Goal: Information Seeking & Learning: Find specific fact

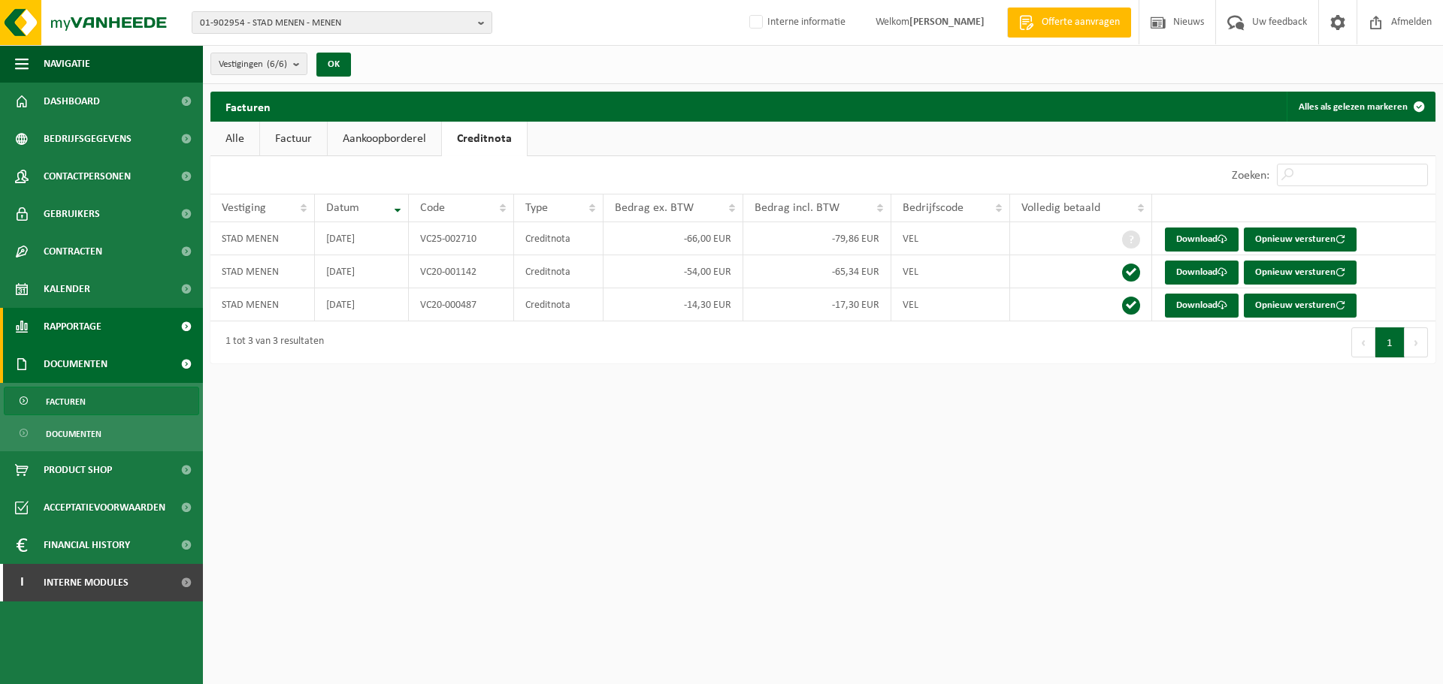
click at [73, 326] on span "Rapportage" at bounding box center [73, 327] width 58 height 38
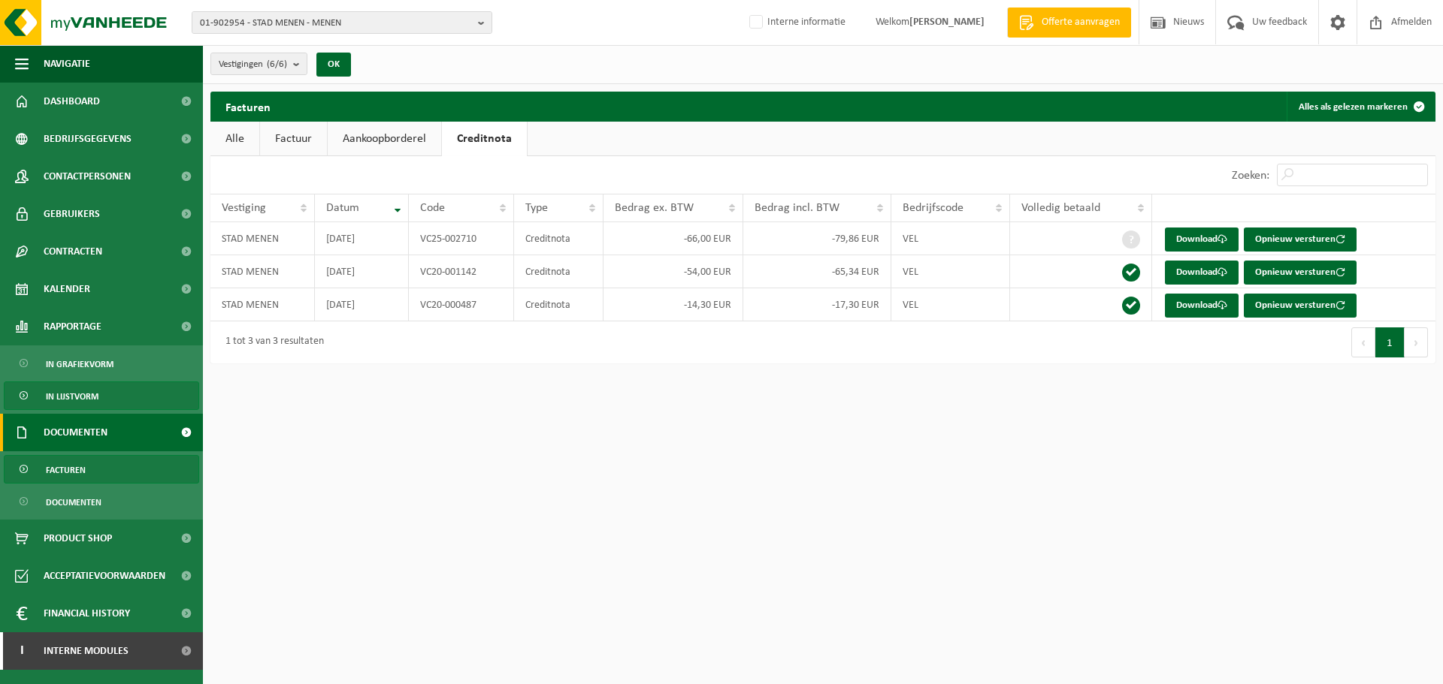
drag, startPoint x: 55, startPoint y: 398, endPoint x: 317, endPoint y: 438, distance: 265.2
click at [56, 398] on span "In lijstvorm" at bounding box center [72, 396] width 53 height 29
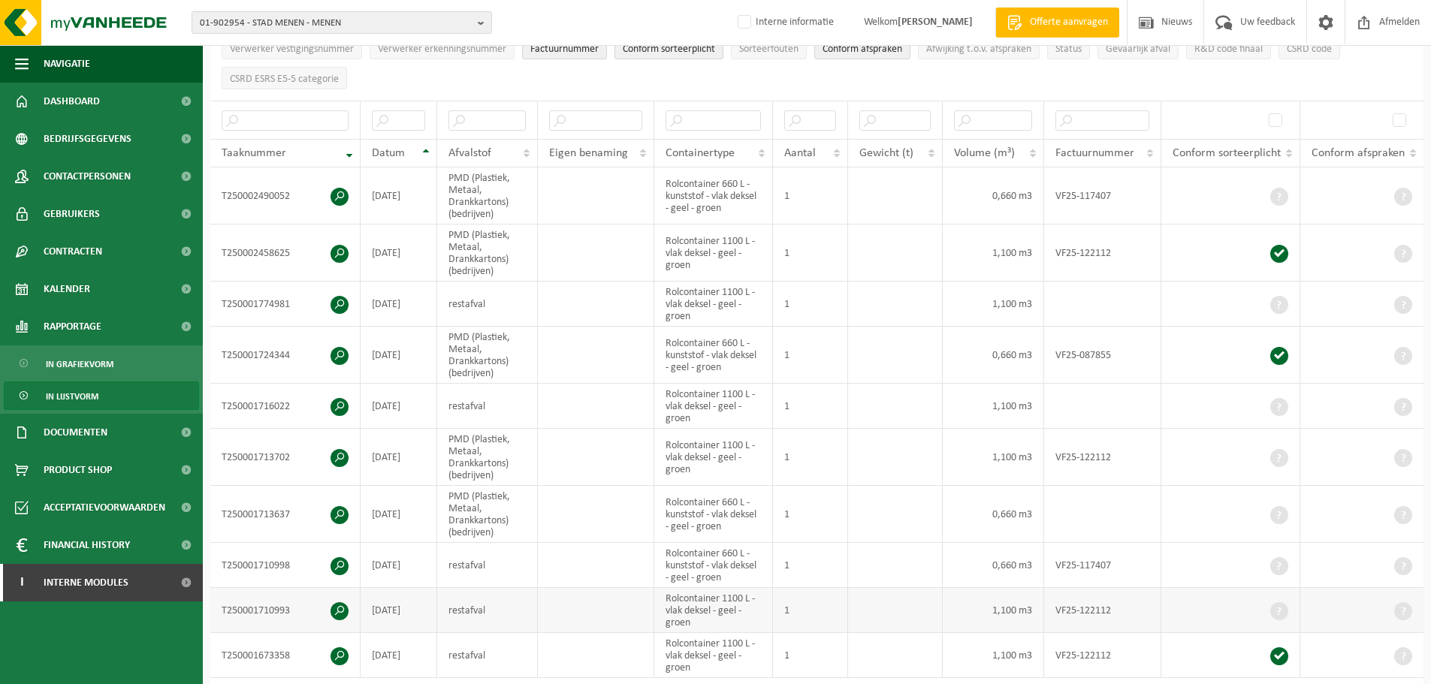
scroll to position [225, 0]
click at [497, 115] on input "text" at bounding box center [487, 121] width 77 height 20
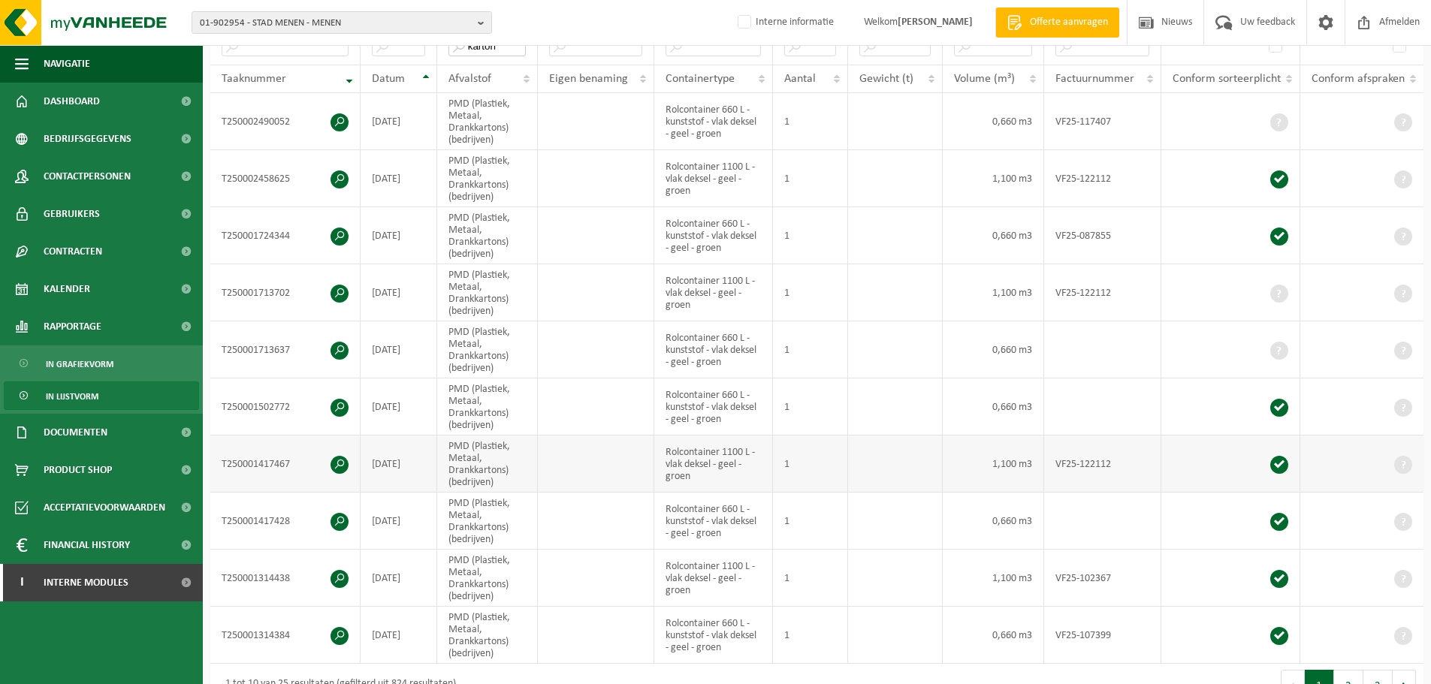
scroll to position [0, 0]
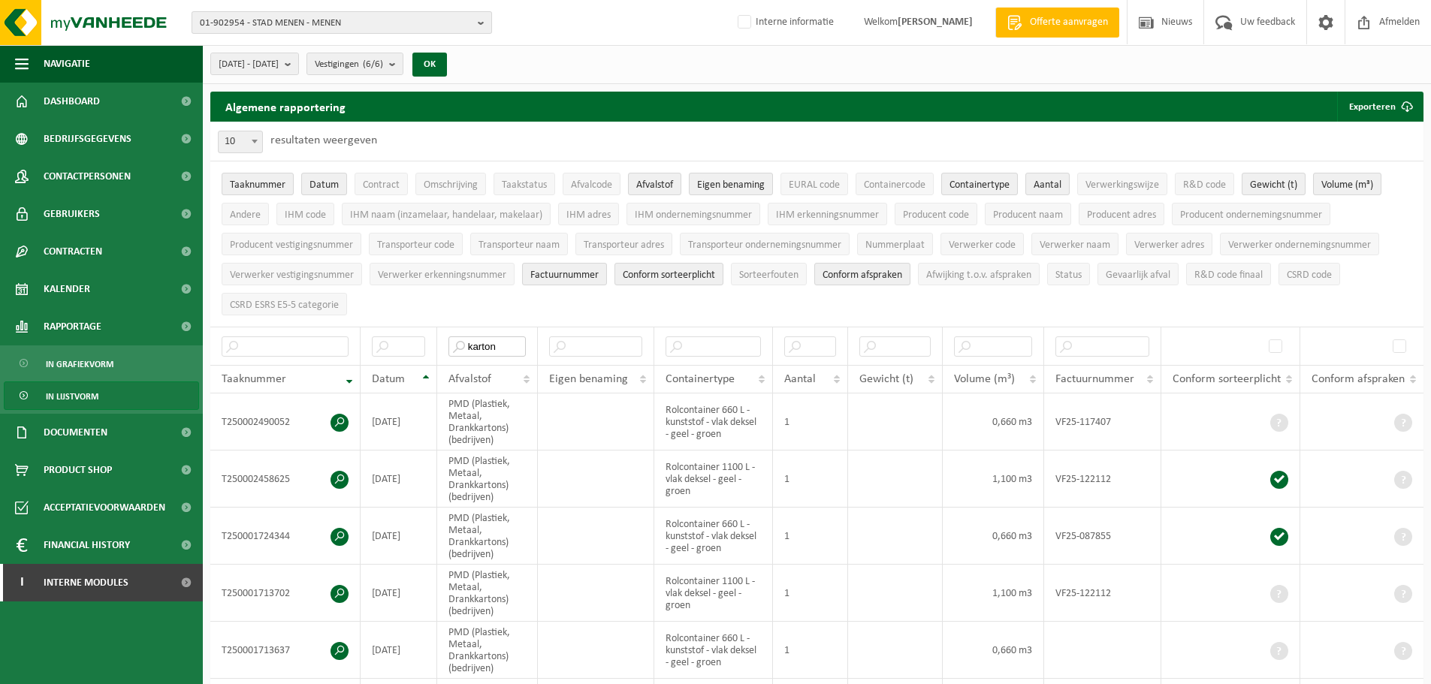
type input "karton"
click at [440, 12] on span "01-902954 - STAD MENEN - MENEN" at bounding box center [336, 23] width 272 height 23
type input "h"
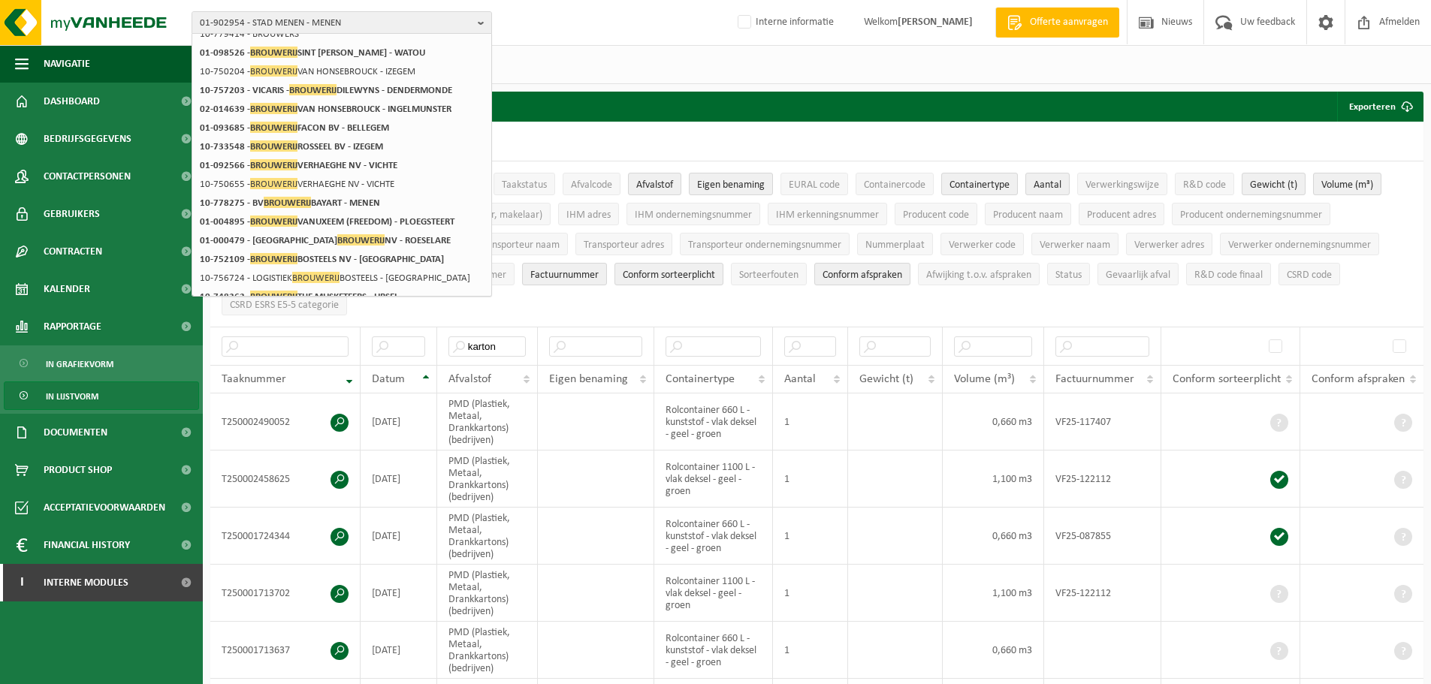
scroll to position [237, 0]
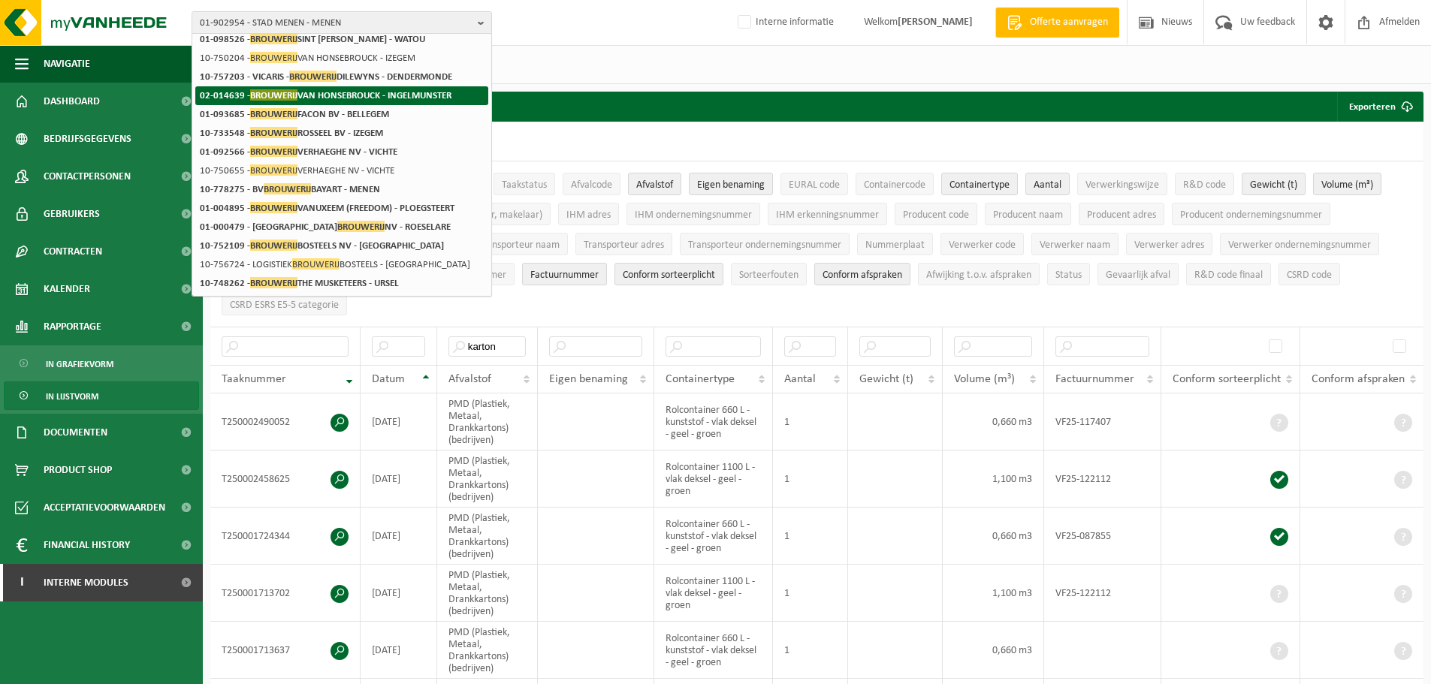
type input "brouwerij"
click at [425, 89] on li "02-014639 - BROUWERIJ VAN HONSEBROUCK - INGELMUNSTER" at bounding box center [341, 95] width 293 height 19
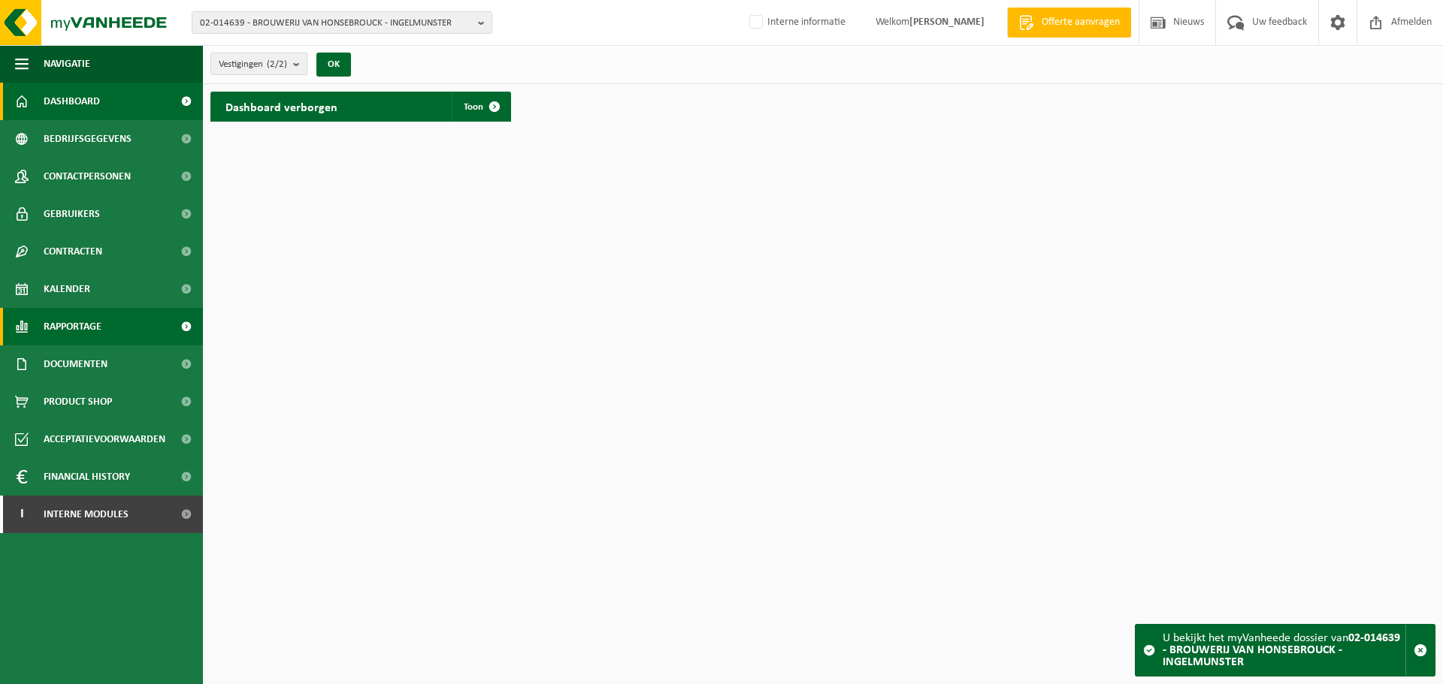
click at [82, 319] on span "Rapportage" at bounding box center [73, 327] width 58 height 38
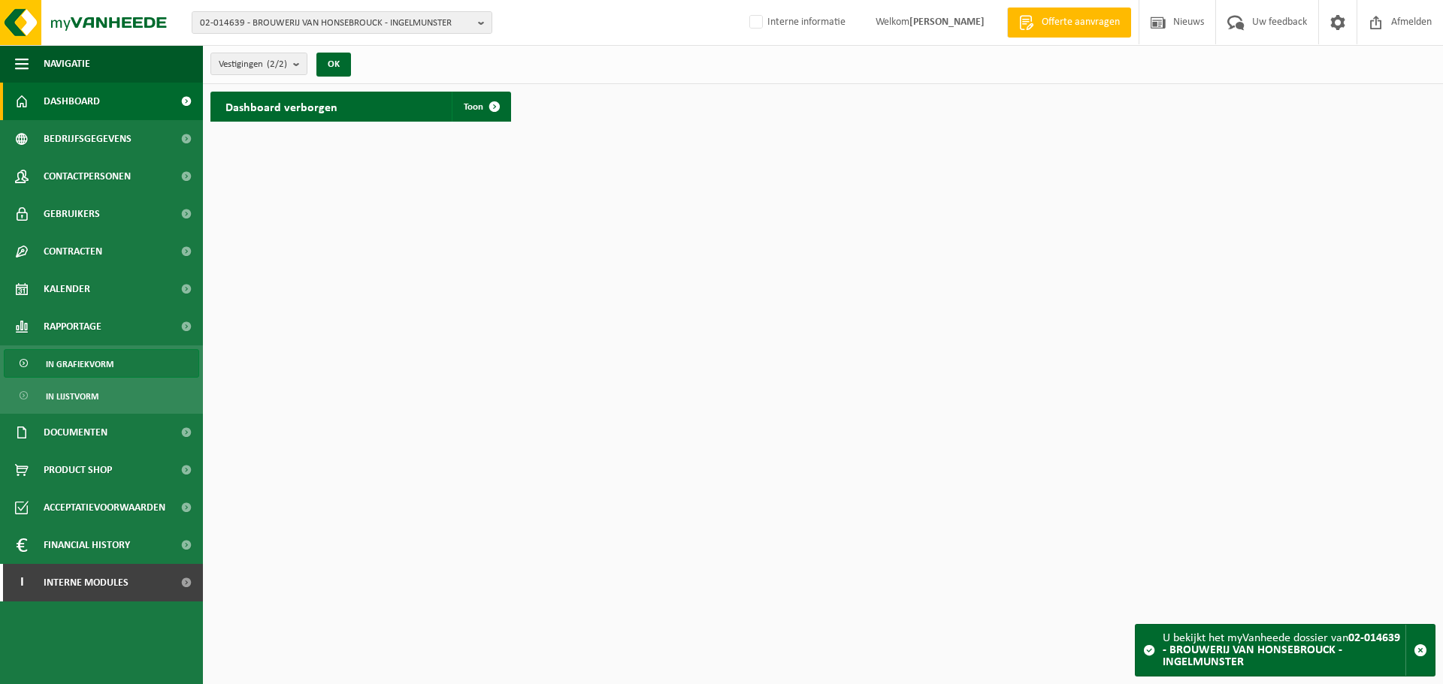
click at [56, 376] on span "In grafiekvorm" at bounding box center [80, 364] width 68 height 29
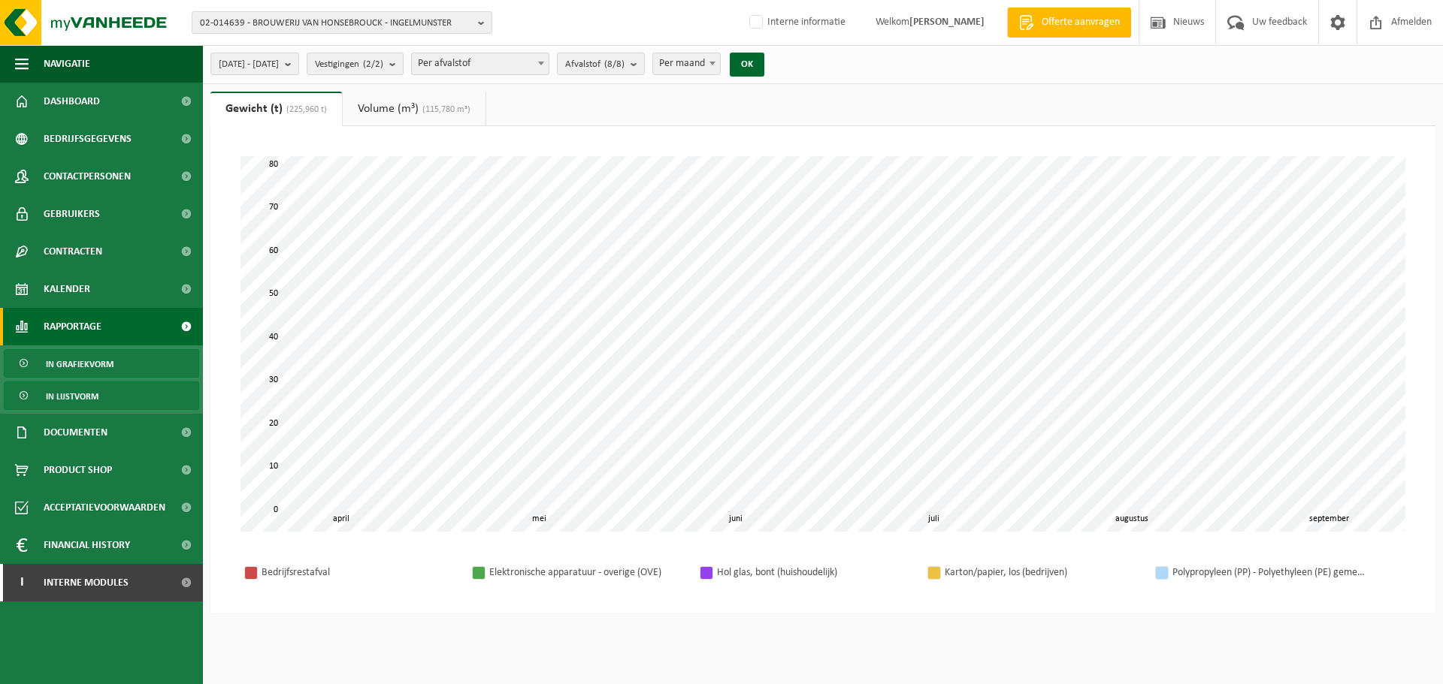
click at [79, 390] on span "In lijstvorm" at bounding box center [72, 396] width 53 height 29
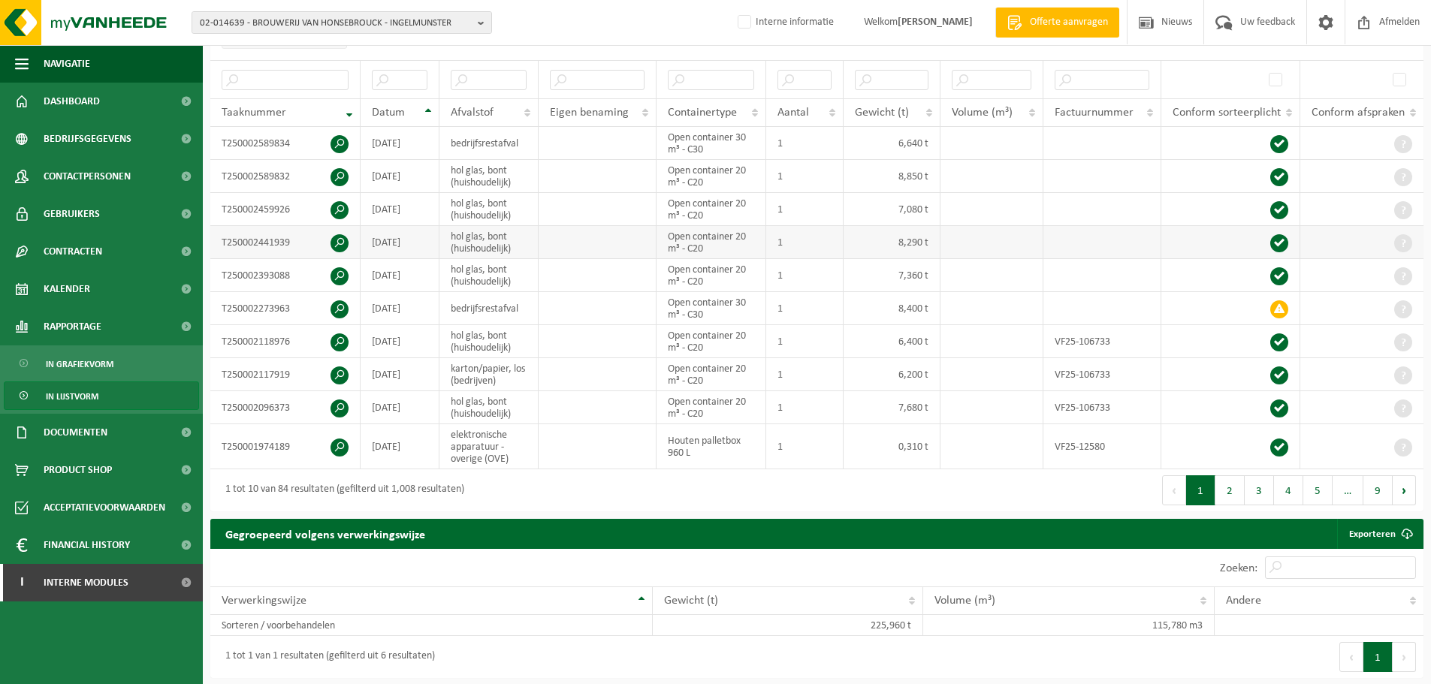
scroll to position [150, 0]
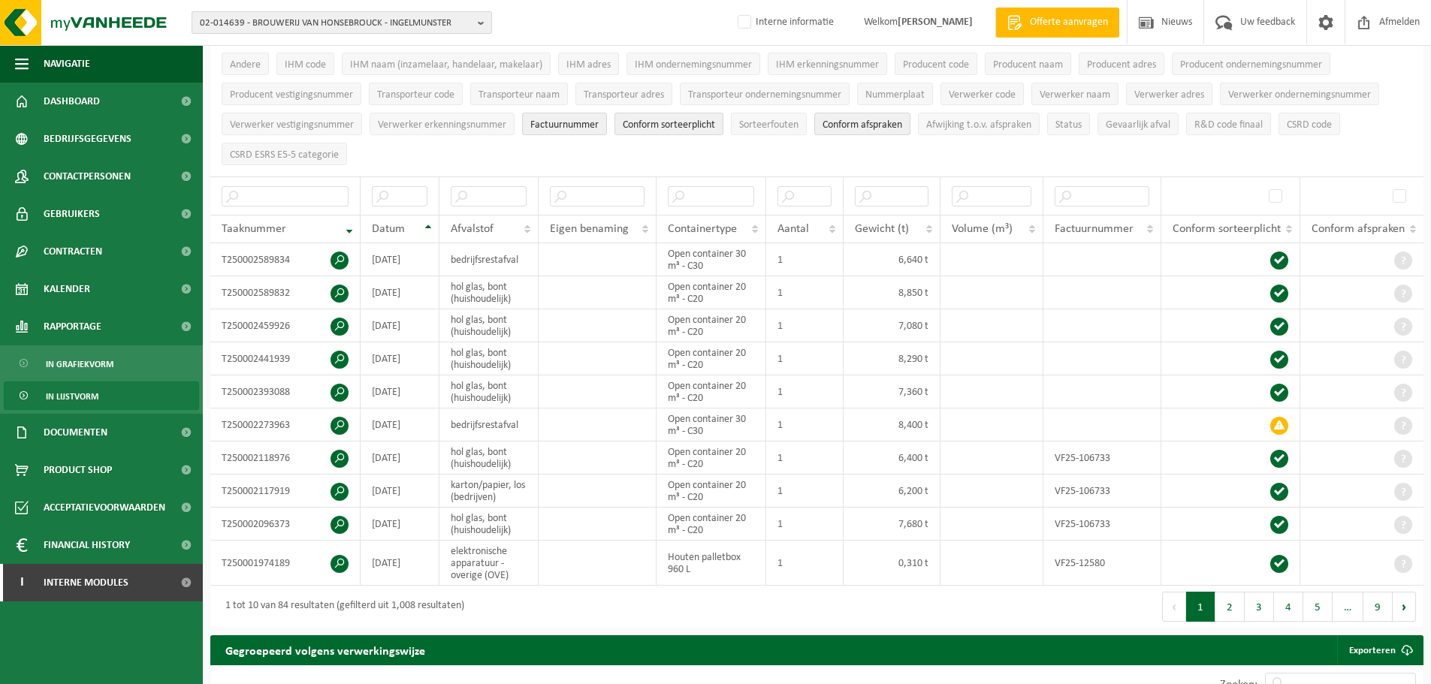
click at [334, 22] on span "02-014639 - BROUWERIJ VAN HONSEBROUCK - INGELMUNSTER" at bounding box center [336, 23] width 272 height 23
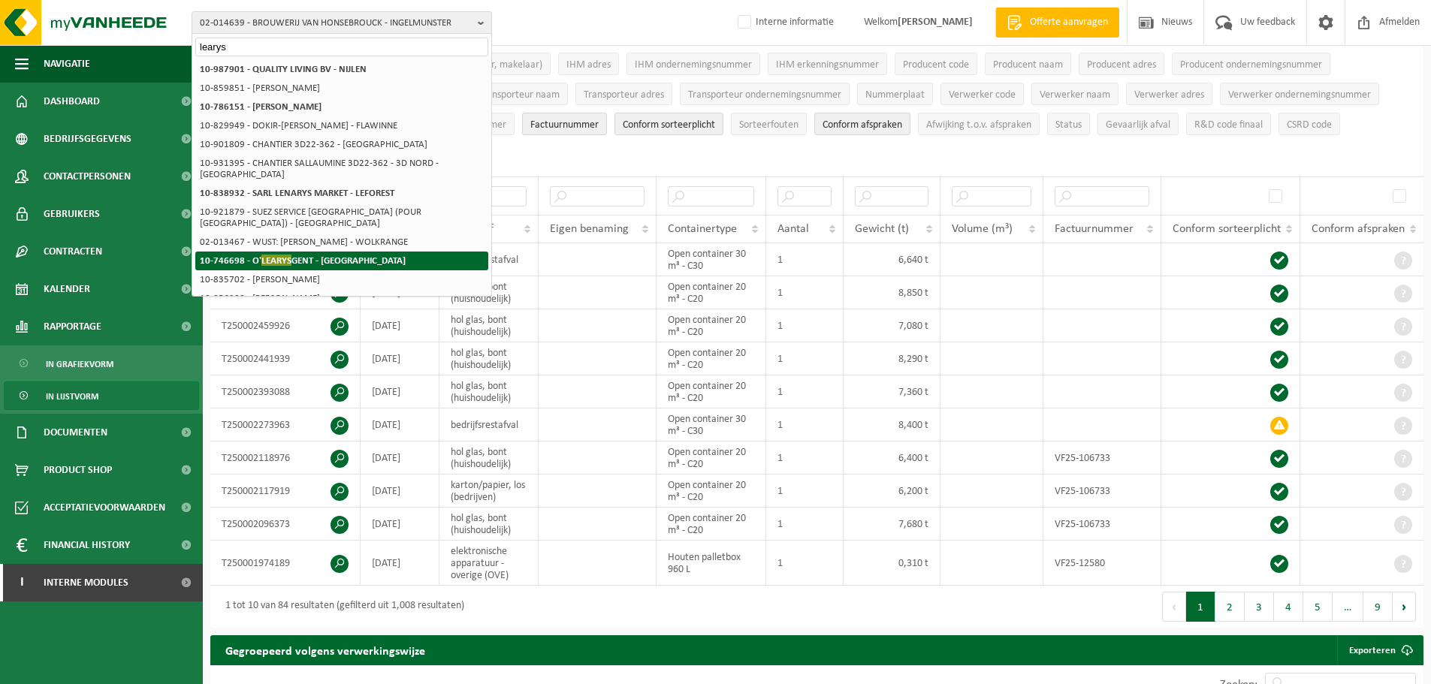
type input "learys"
click at [336, 255] on strong "10-746698 - O' LEARYS GENT - [GEOGRAPHIC_DATA]" at bounding box center [303, 260] width 206 height 11
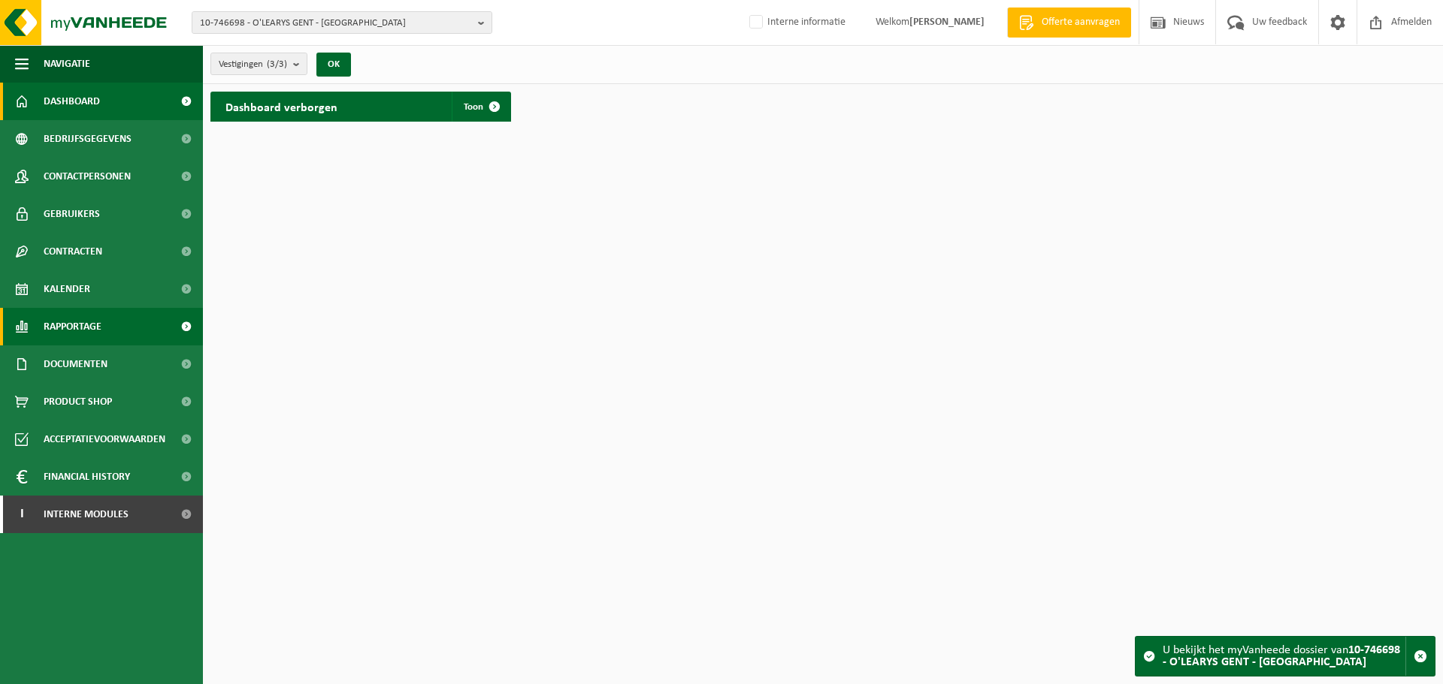
click at [98, 324] on span "Rapportage" at bounding box center [73, 327] width 58 height 38
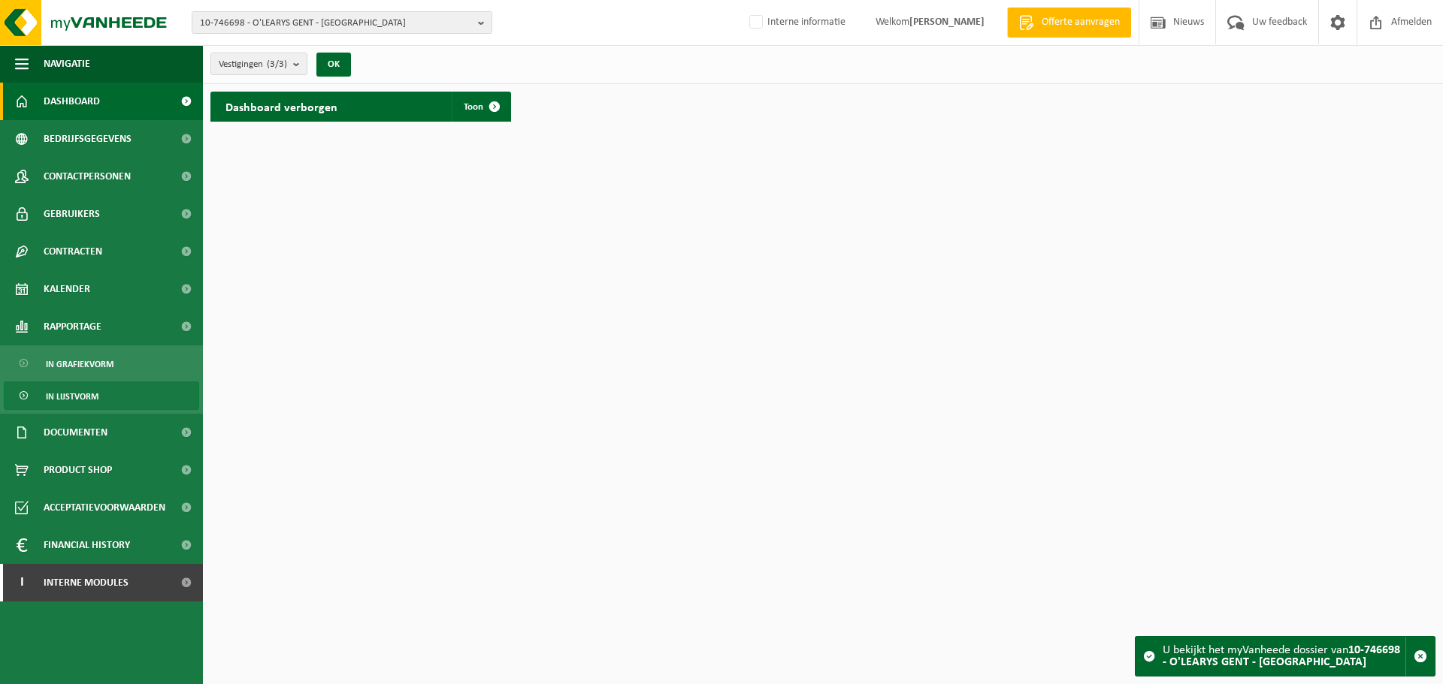
click at [68, 394] on span "In lijstvorm" at bounding box center [72, 396] width 53 height 29
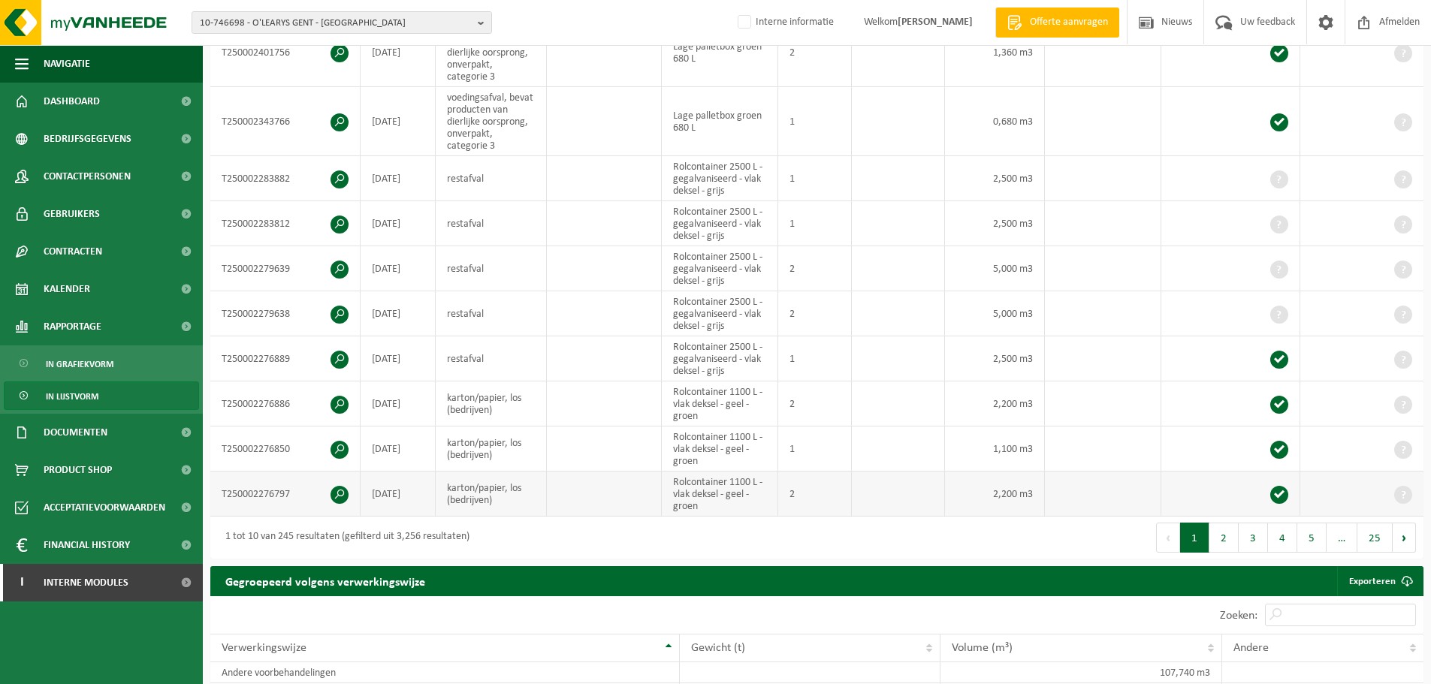
scroll to position [75, 0]
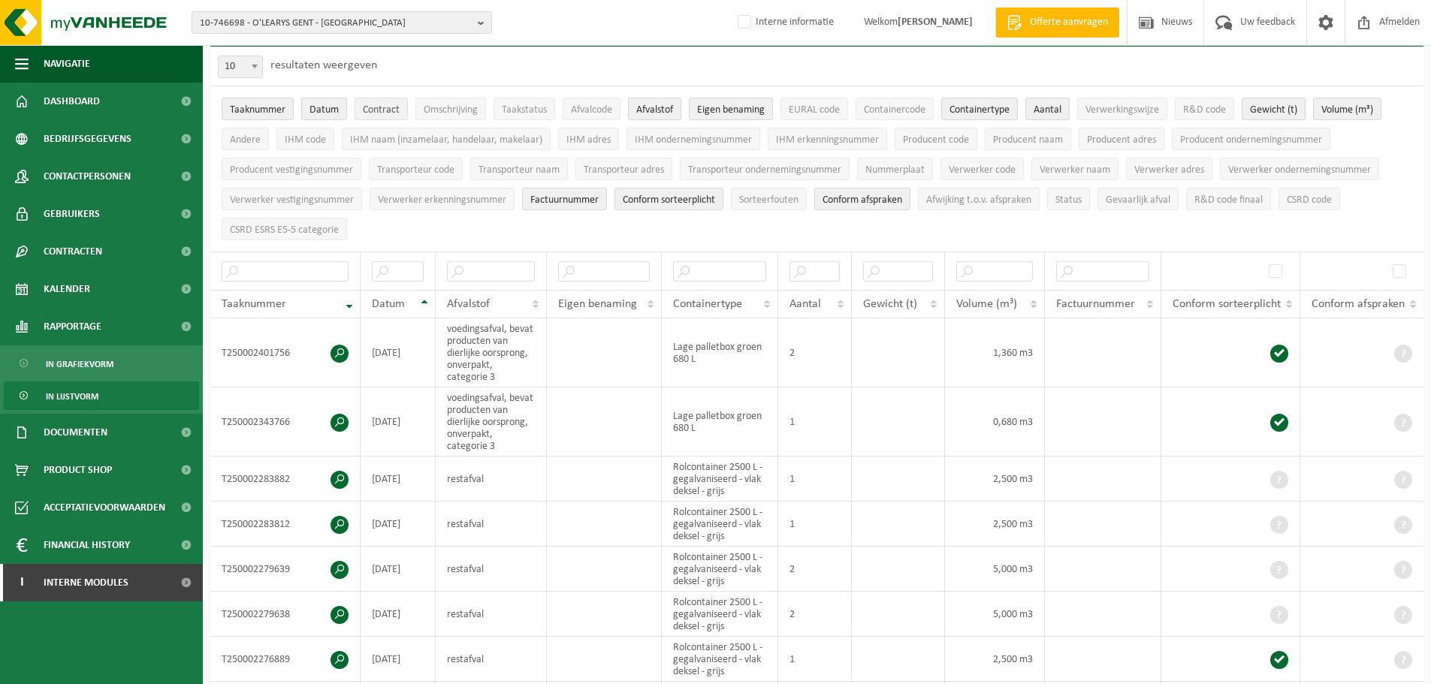
click at [394, 111] on span "Contract" at bounding box center [381, 109] width 37 height 11
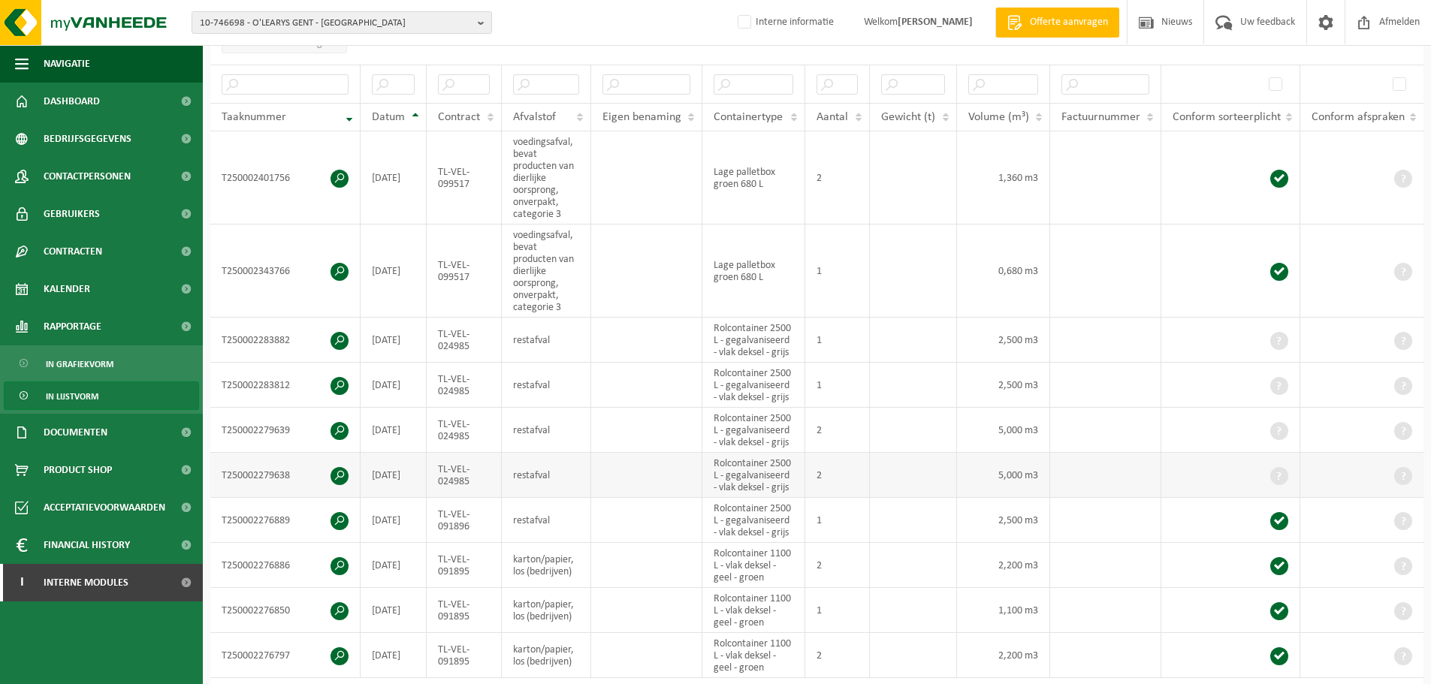
scroll to position [376, 0]
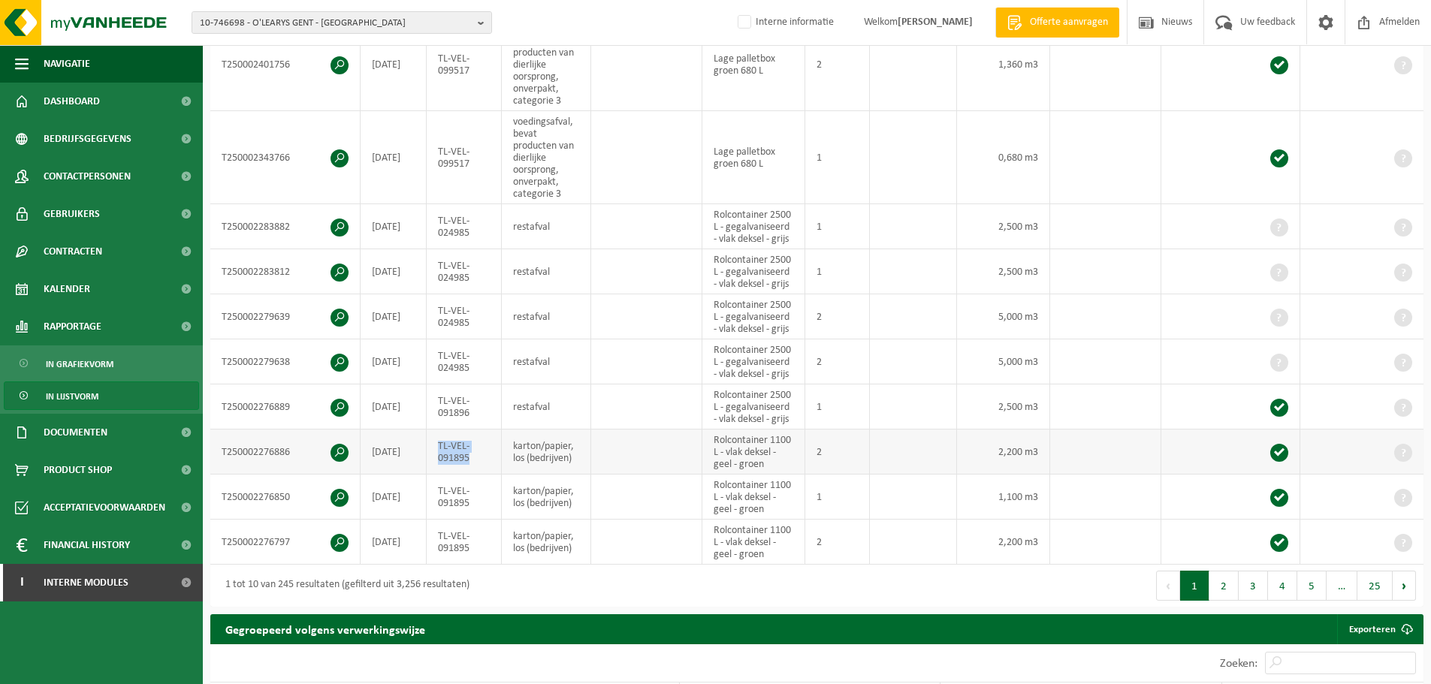
drag, startPoint x: 437, startPoint y: 443, endPoint x: 500, endPoint y: 460, distance: 64.7
click at [500, 460] on td "TL-VEL-091895" at bounding box center [464, 452] width 75 height 45
copy td "TL-VEL-091895"
